Goal: Task Accomplishment & Management: Use online tool/utility

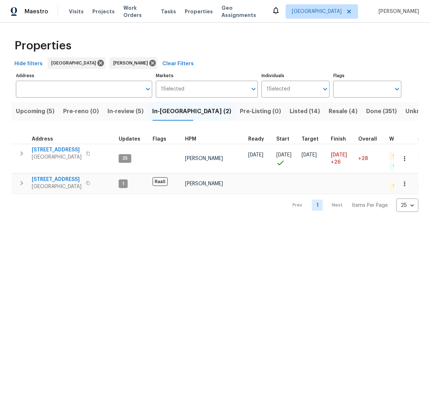
click at [119, 224] on html "Maestro Visits Projects Work Orders Tasks Properties Geo Assignments Houston An…" at bounding box center [215, 112] width 430 height 224
click at [45, 179] on span "707 Terryhollow St" at bounding box center [57, 179] width 50 height 7
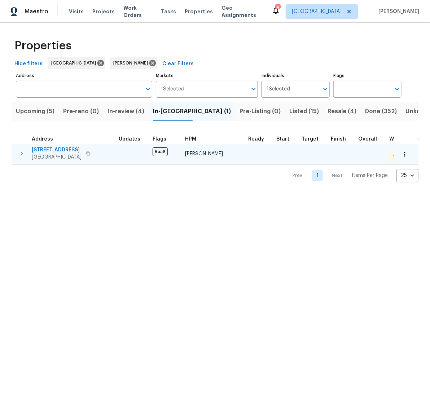
click at [57, 149] on span "11907 Palmdate St" at bounding box center [57, 149] width 50 height 7
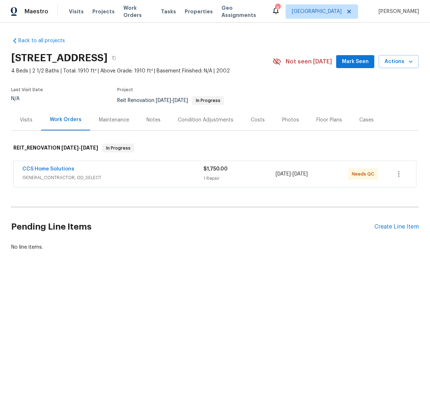
click at [149, 166] on div "CCS Home Solutions" at bounding box center [112, 170] width 181 height 9
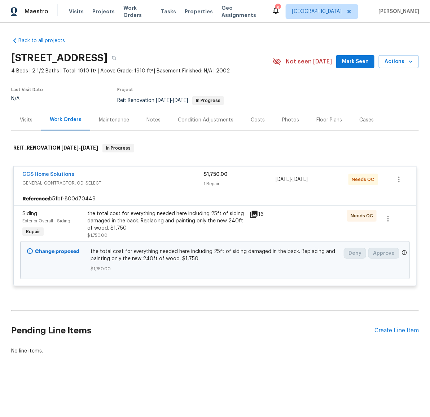
click at [138, 216] on div "the total cost for everything needed here including 25ft of siding damaged in t…" at bounding box center [166, 221] width 158 height 22
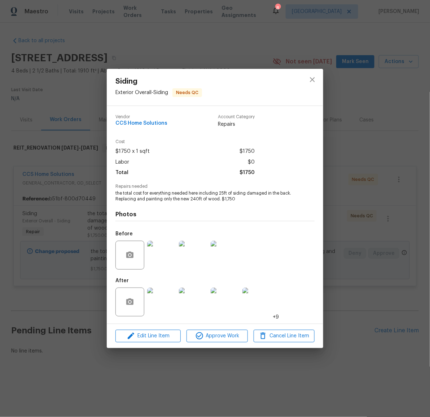
click at [167, 303] on img at bounding box center [161, 302] width 29 height 29
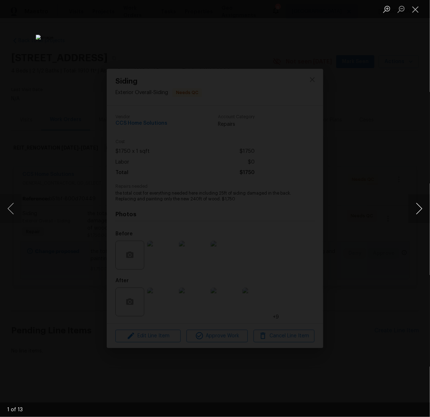
click at [423, 210] on button "Next image" at bounding box center [419, 208] width 22 height 29
click at [419, 210] on button "Next image" at bounding box center [419, 208] width 22 height 29
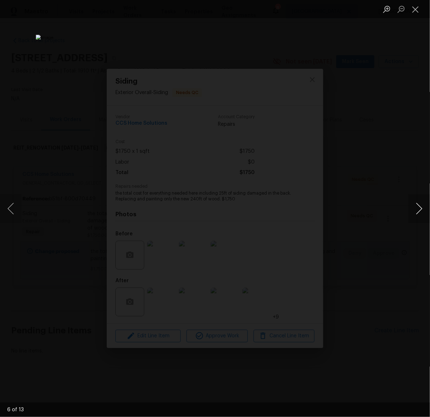
click at [419, 210] on button "Next image" at bounding box center [419, 208] width 22 height 29
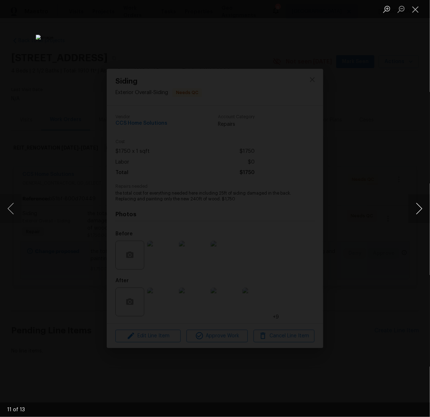
click at [419, 210] on button "Next image" at bounding box center [419, 208] width 22 height 29
click at [418, 10] on button "Close lightbox" at bounding box center [415, 9] width 14 height 13
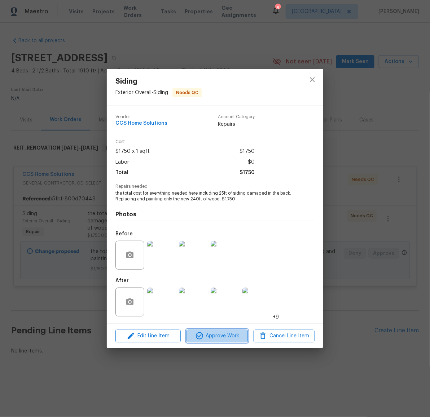
click at [225, 333] on span "Approve Work" at bounding box center [217, 336] width 57 height 9
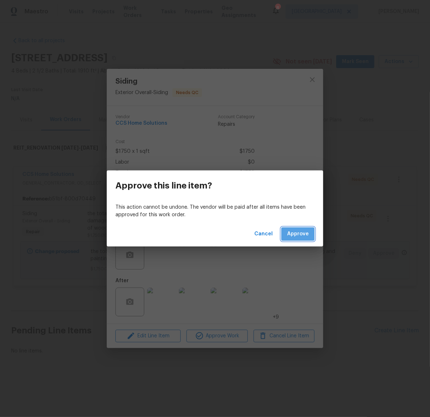
click at [304, 237] on span "Approve" at bounding box center [298, 234] width 22 height 9
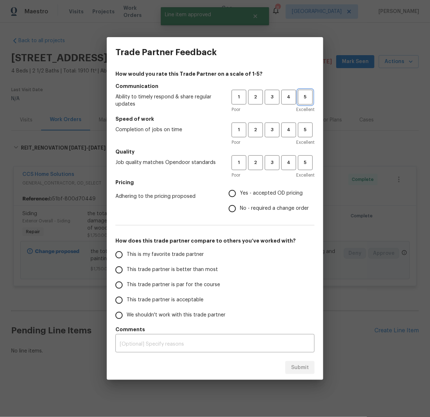
click at [304, 96] on span "5" at bounding box center [305, 97] width 13 height 8
click at [300, 132] on span "5" at bounding box center [305, 130] width 13 height 8
click at [289, 162] on span "4" at bounding box center [288, 163] width 13 height 8
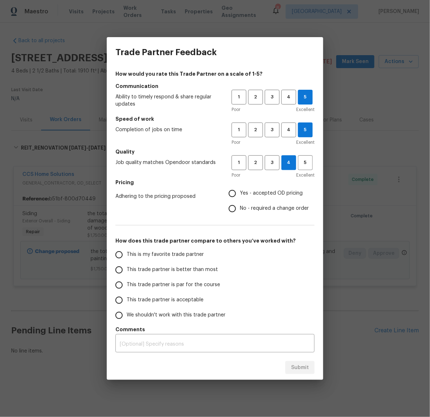
click at [263, 207] on span "No - required a change order" at bounding box center [274, 209] width 69 height 8
click at [240, 207] on input "No - required a change order" at bounding box center [232, 208] width 15 height 15
radio input "true"
click at [154, 282] on span "This trade partner is par for the course" at bounding box center [173, 285] width 93 height 8
click at [127, 282] on input "This trade partner is par for the course" at bounding box center [118, 285] width 15 height 15
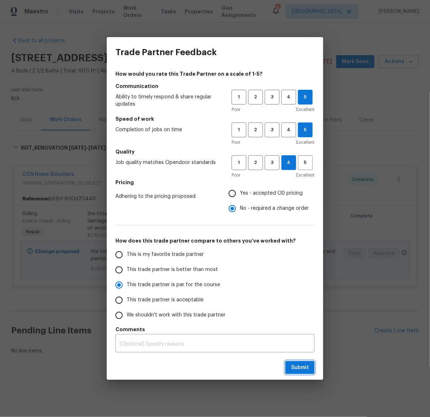
click at [302, 366] on span "Submit" at bounding box center [300, 368] width 18 height 9
radio input "true"
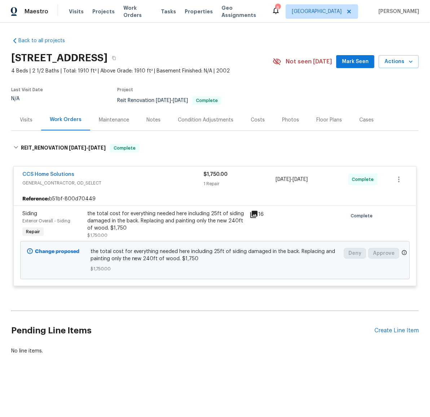
radio input "false"
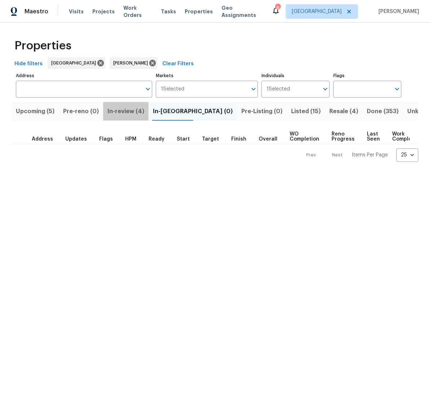
click at [125, 111] on span "In-review (4)" at bounding box center [125, 111] width 37 height 10
